Goal: Communication & Community: Share content

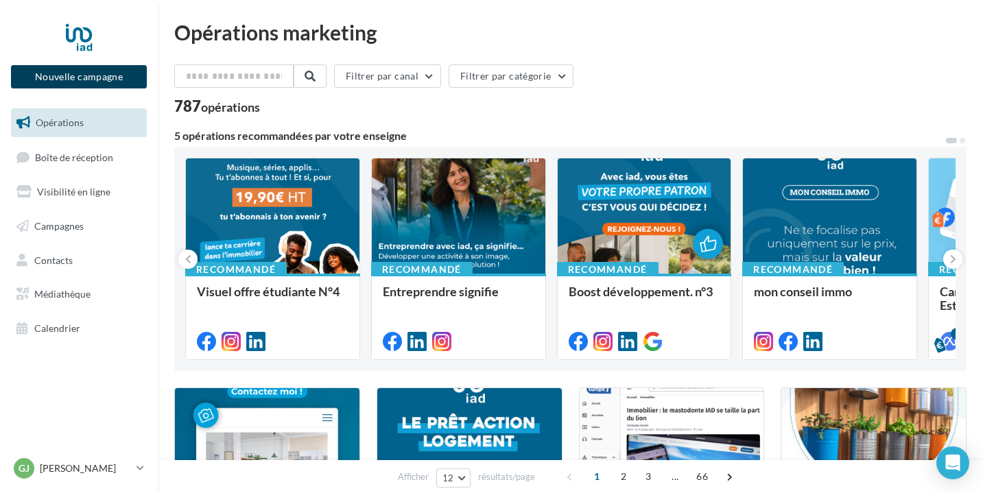
click at [112, 71] on button "Nouvelle campagne" at bounding box center [79, 76] width 136 height 23
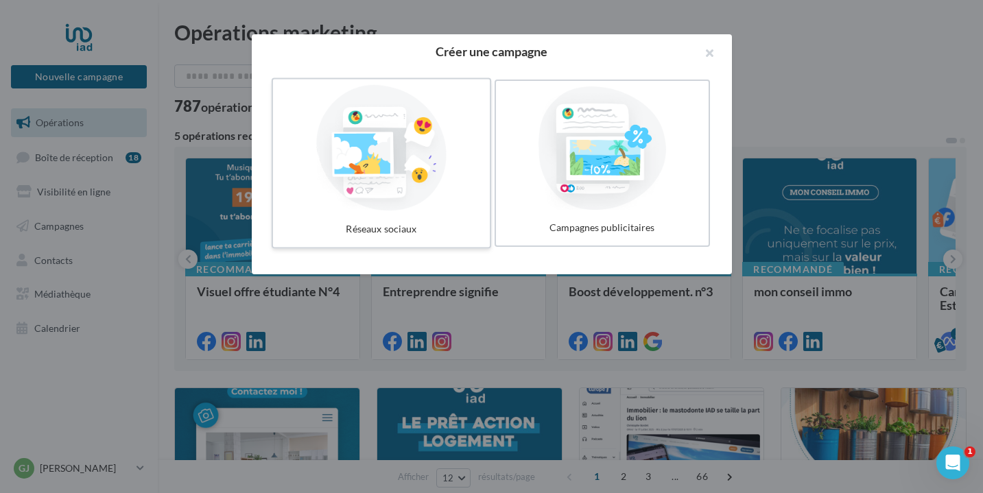
click at [396, 152] on div at bounding box center [382, 148] width 206 height 126
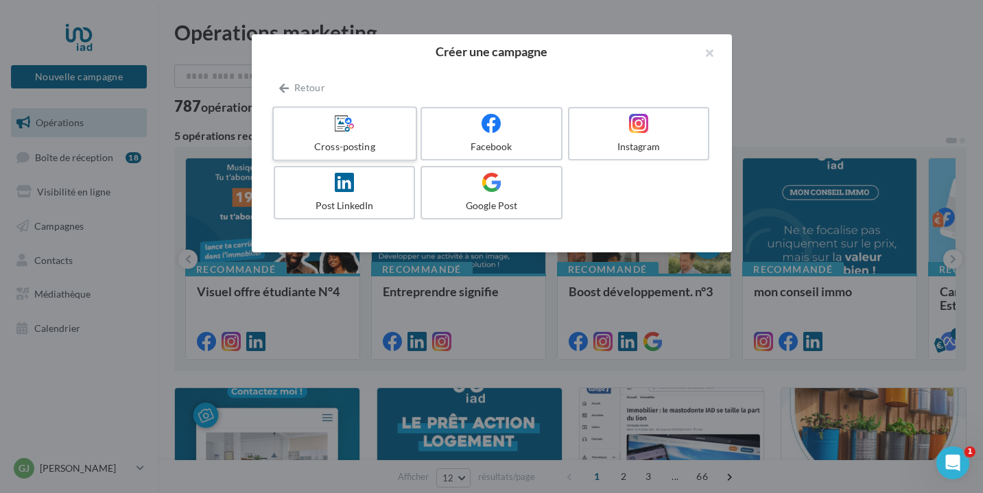
click at [362, 137] on label "Cross-posting" at bounding box center [344, 133] width 145 height 55
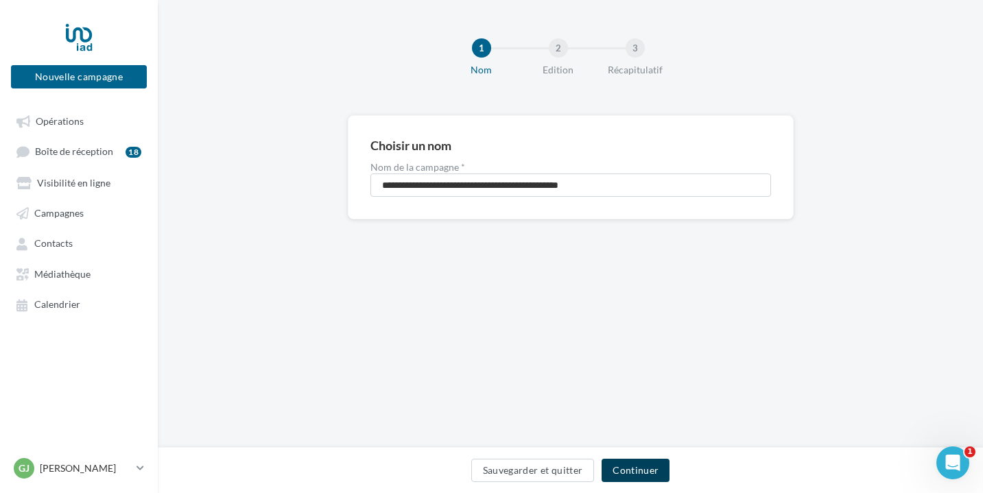
click at [636, 469] on button "Continuer" at bounding box center [636, 470] width 68 height 23
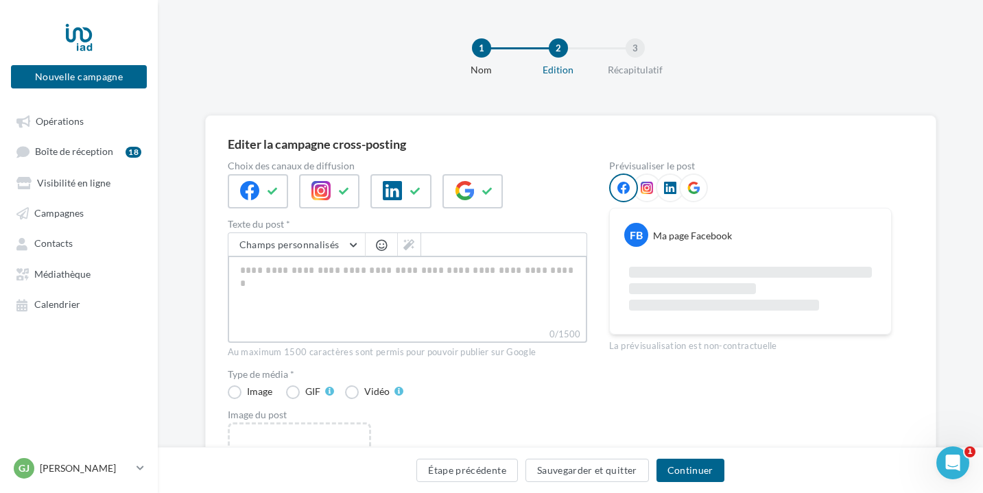
click at [382, 281] on textarea "0/1500" at bounding box center [408, 291] width 360 height 71
paste textarea "**********"
type textarea "**********"
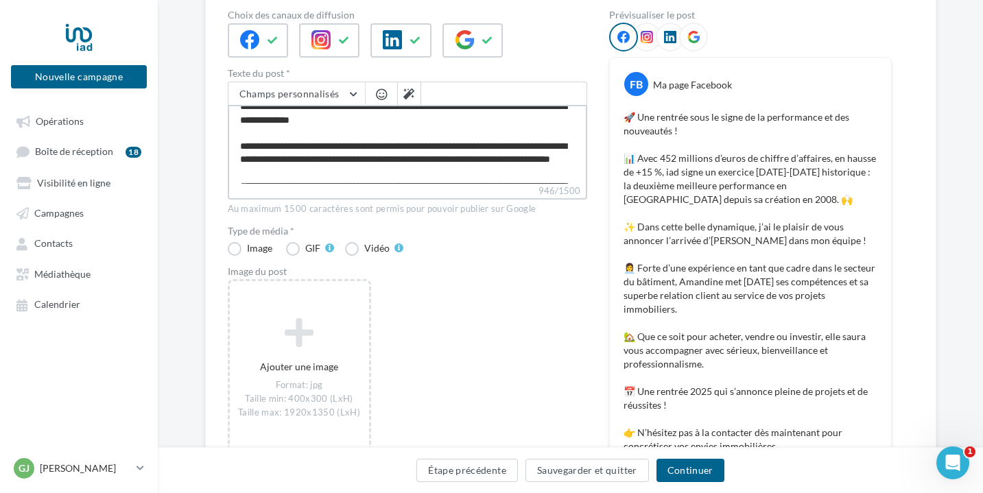
scroll to position [150, 0]
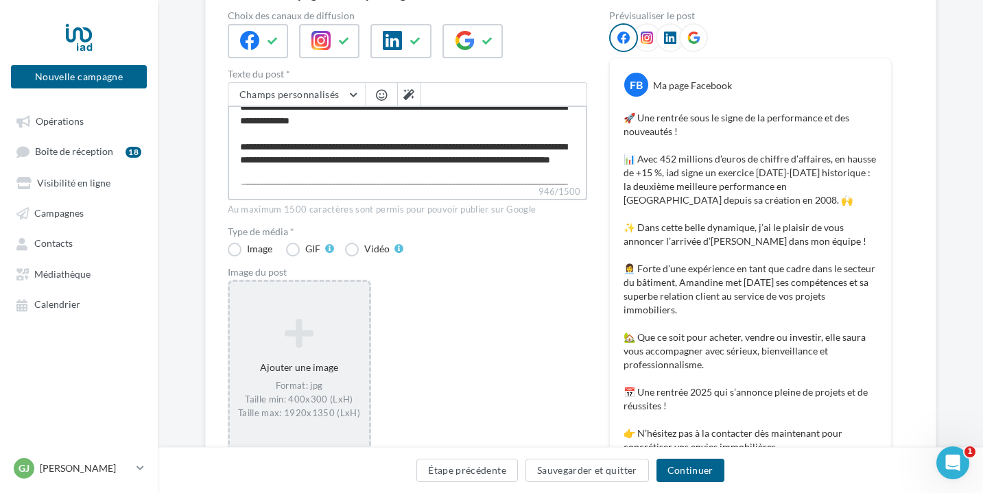
type textarea "**********"
click at [292, 341] on icon at bounding box center [299, 332] width 128 height 33
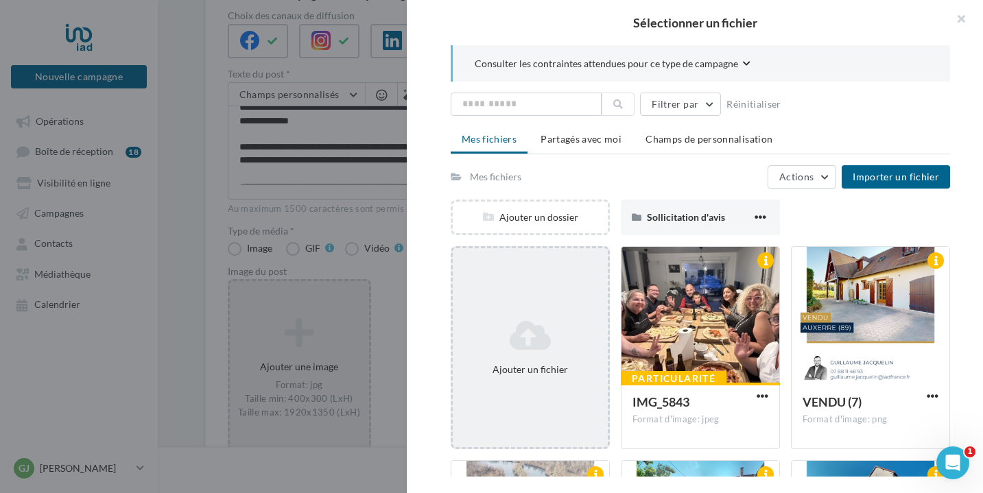
click at [525, 333] on icon at bounding box center [530, 335] width 144 height 33
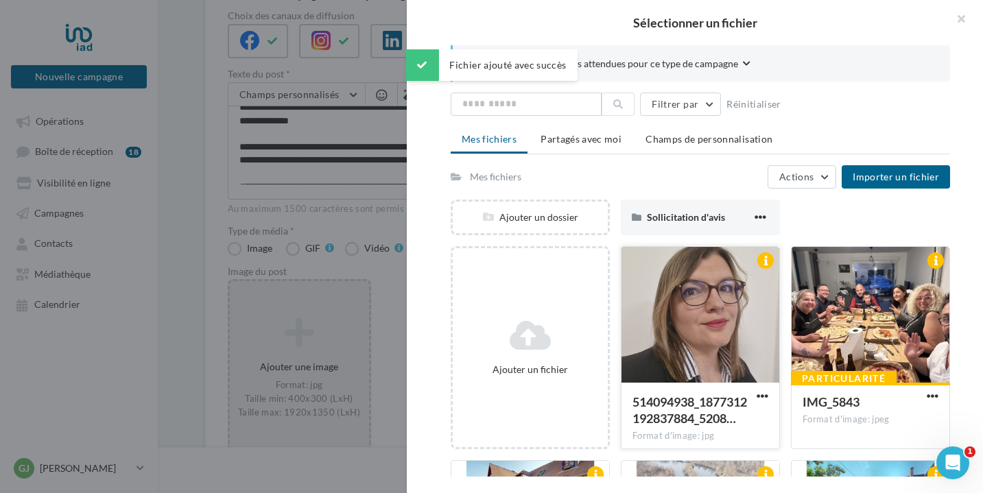
click at [727, 325] on div at bounding box center [701, 315] width 158 height 137
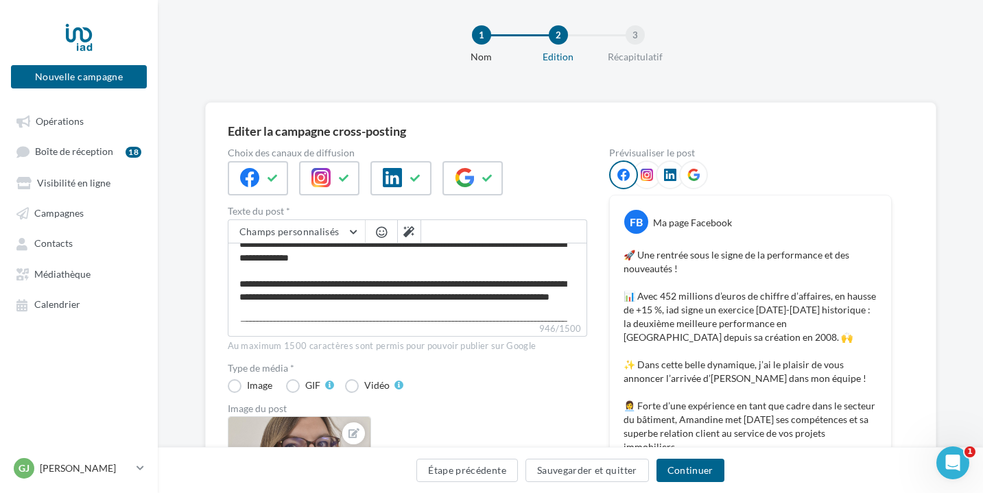
scroll to position [0, 0]
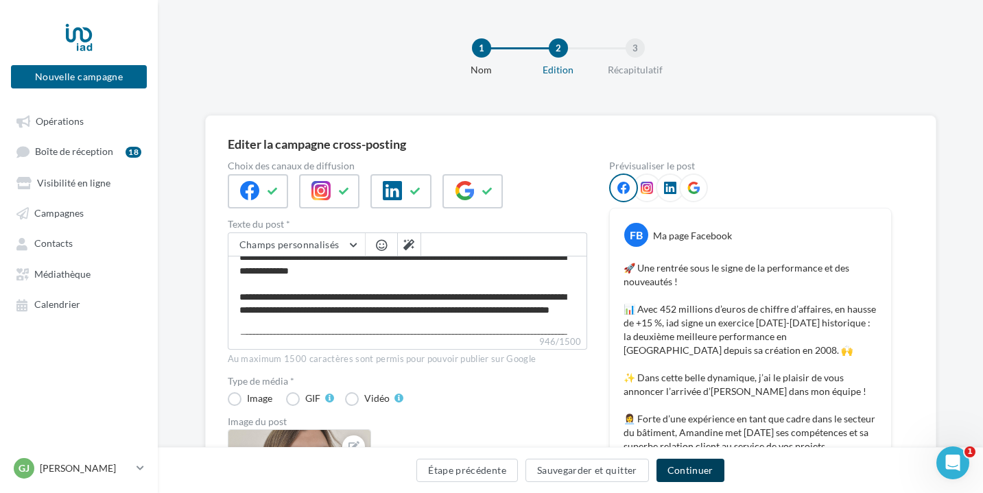
click at [676, 467] on button "Continuer" at bounding box center [691, 470] width 68 height 23
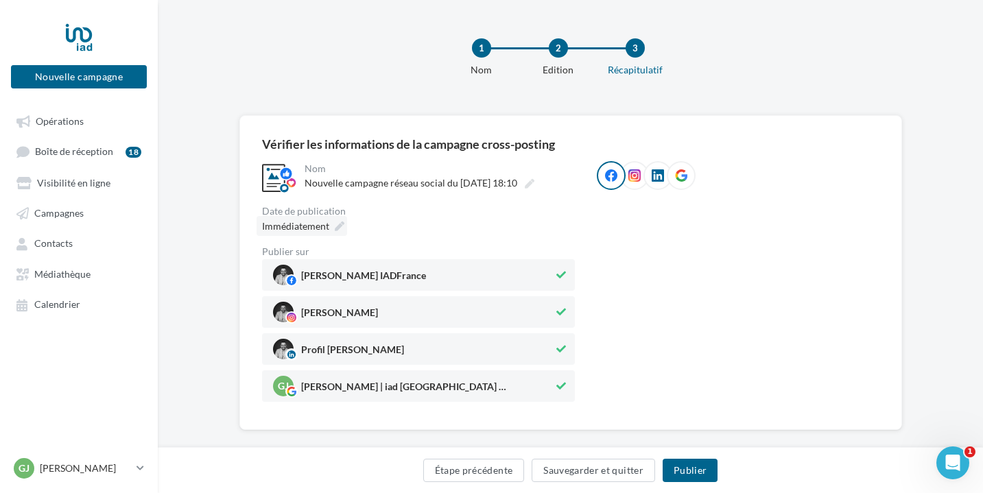
click at [334, 220] on div "Immédiatement" at bounding box center [302, 226] width 91 height 20
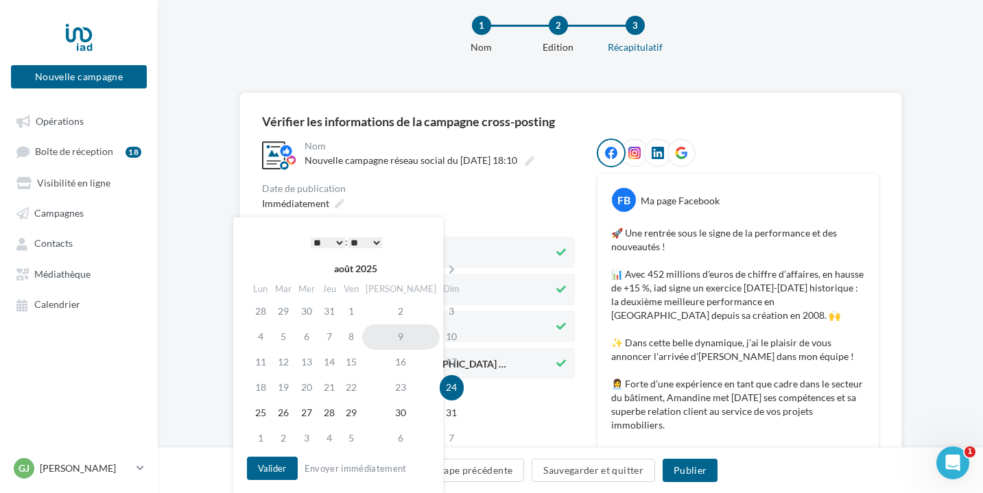
scroll to position [25, 0]
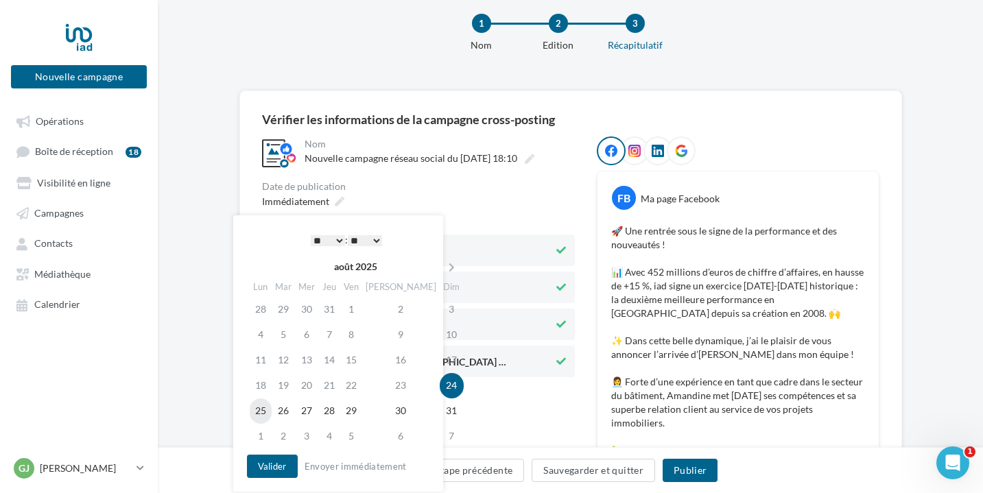
click at [264, 410] on td "25" at bounding box center [261, 411] width 22 height 25
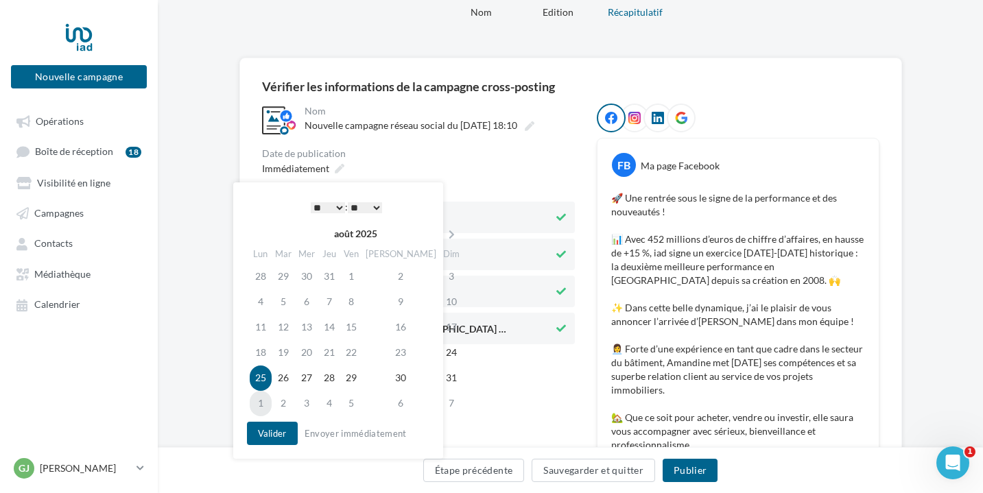
scroll to position [62, 0]
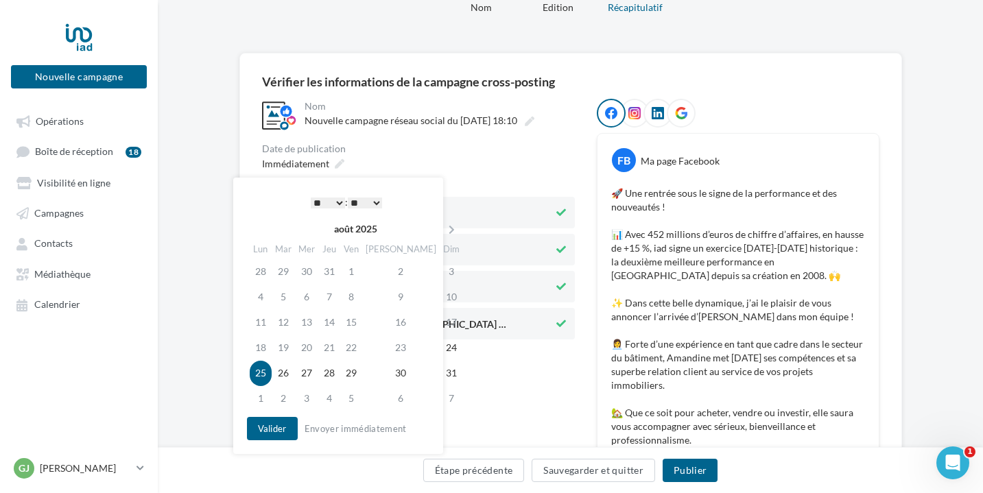
click at [337, 204] on select "* * * * * * * * * * ** ** ** ** ** ** ** ** ** ** ** ** ** **" at bounding box center [328, 203] width 34 height 11
click at [270, 430] on button "Valider" at bounding box center [272, 428] width 51 height 23
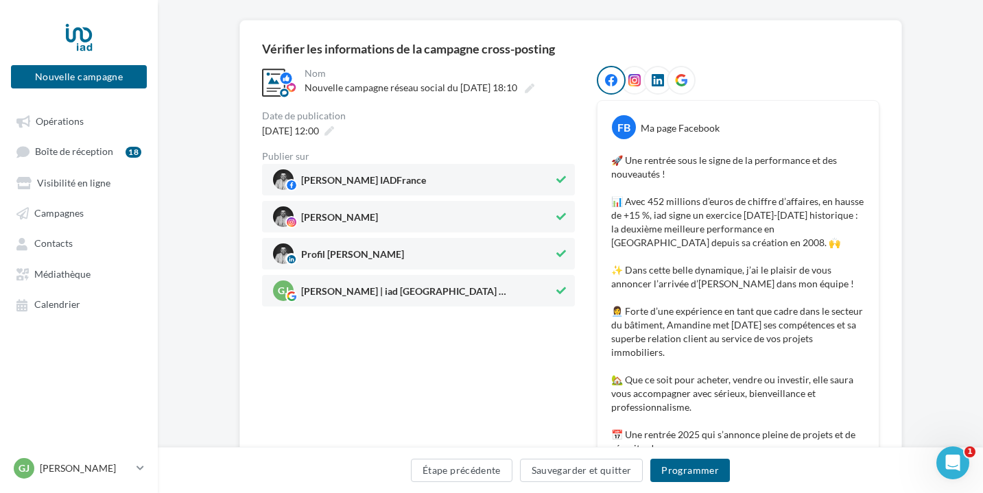
scroll to position [110, 0]
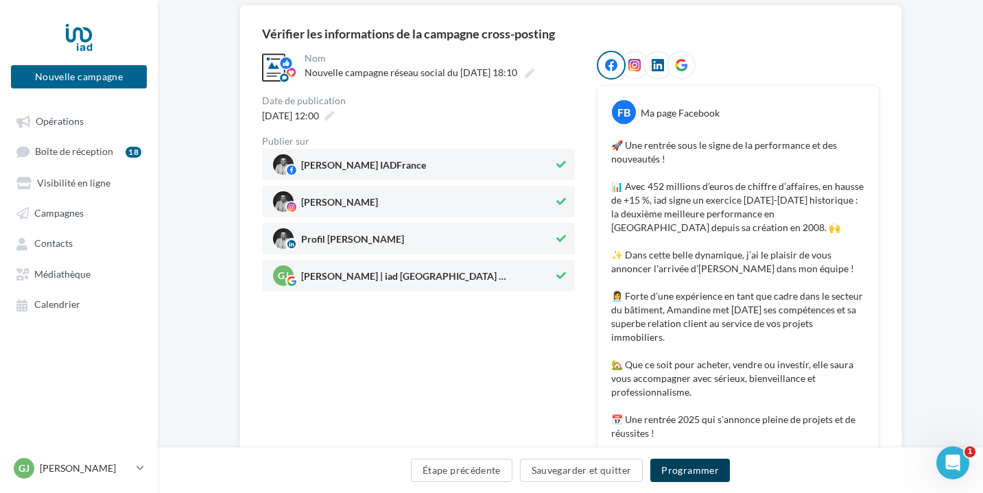
click at [694, 472] on button "Programmer" at bounding box center [690, 470] width 80 height 23
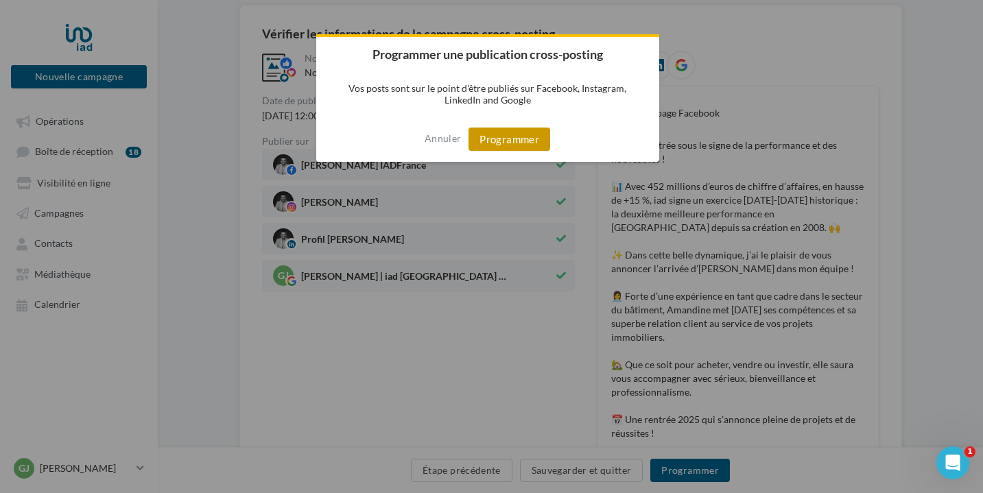
click at [526, 137] on button "Programmer" at bounding box center [510, 139] width 82 height 23
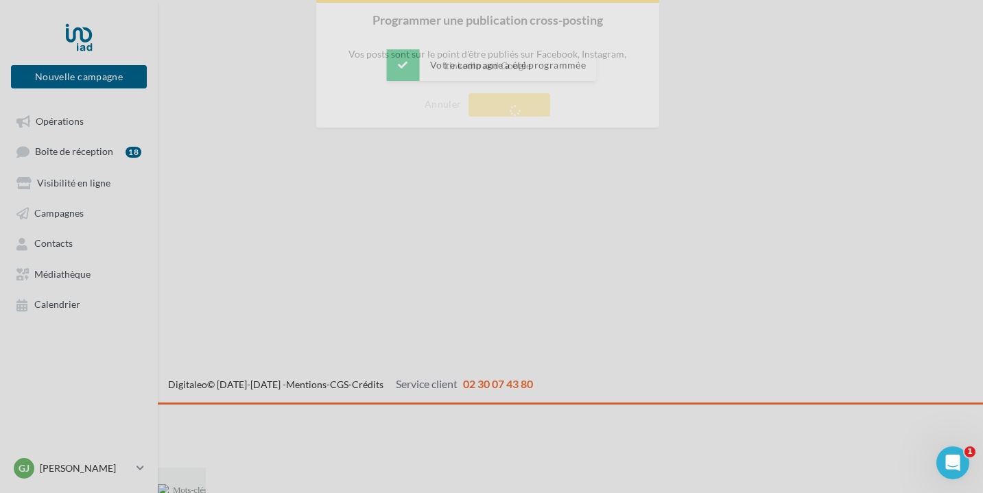
scroll to position [22, 0]
